Goal: Submit feedback/report problem: Submit feedback/report problem

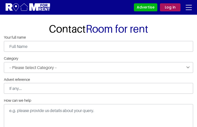
type input "tbdvHaGqmTt"
type input "xOrDdGrLxngpcXm"
type input "[EMAIL_ADDRESS][DOMAIN_NAME]"
type input "9979225681"
select select "Registration issues"
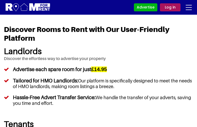
type input "uypWRwgO"
type input "[EMAIL_ADDRESS][DOMAIN_NAME]"
